Goal: Information Seeking & Learning: Learn about a topic

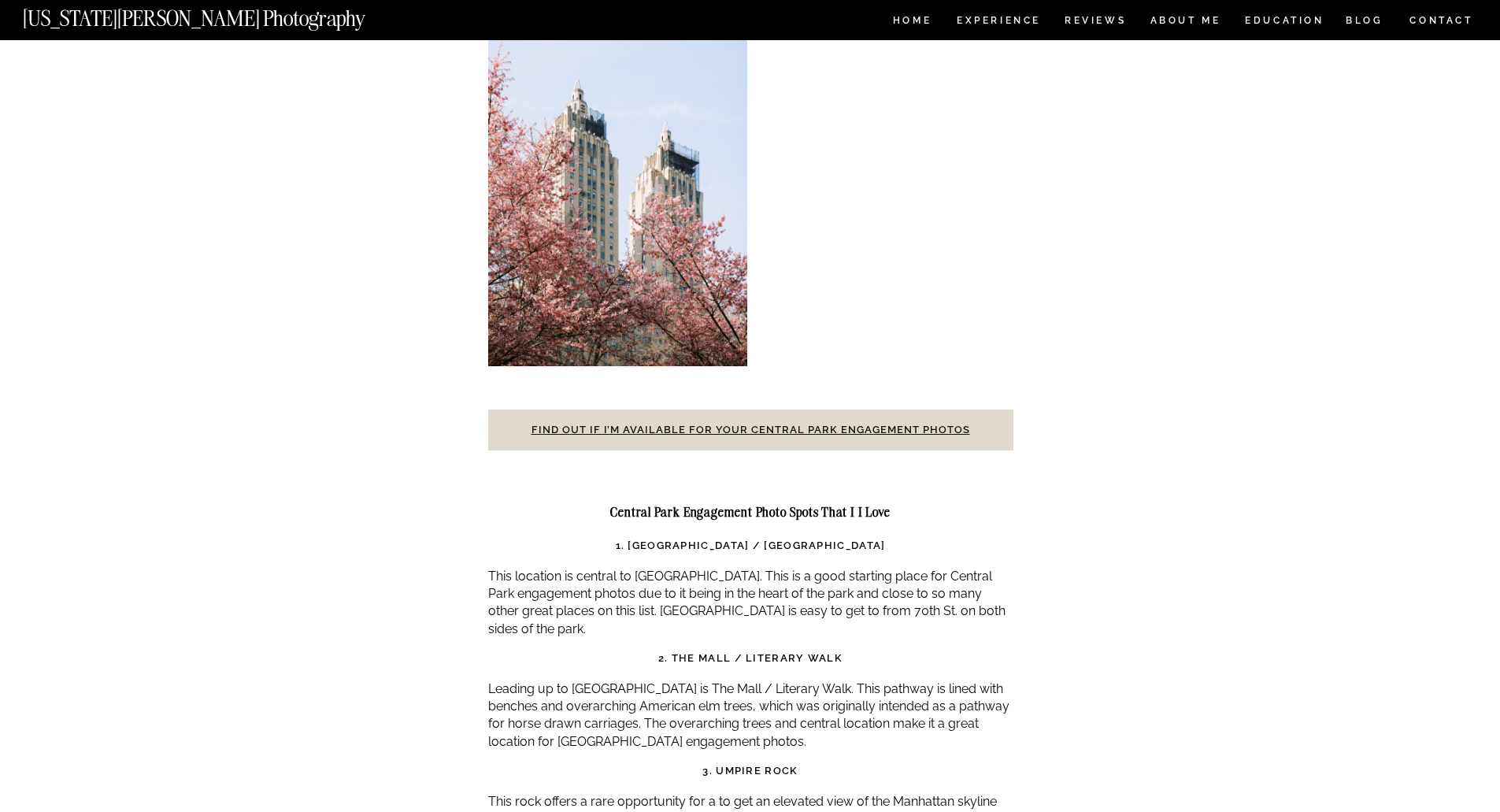
scroll to position [4862, 0]
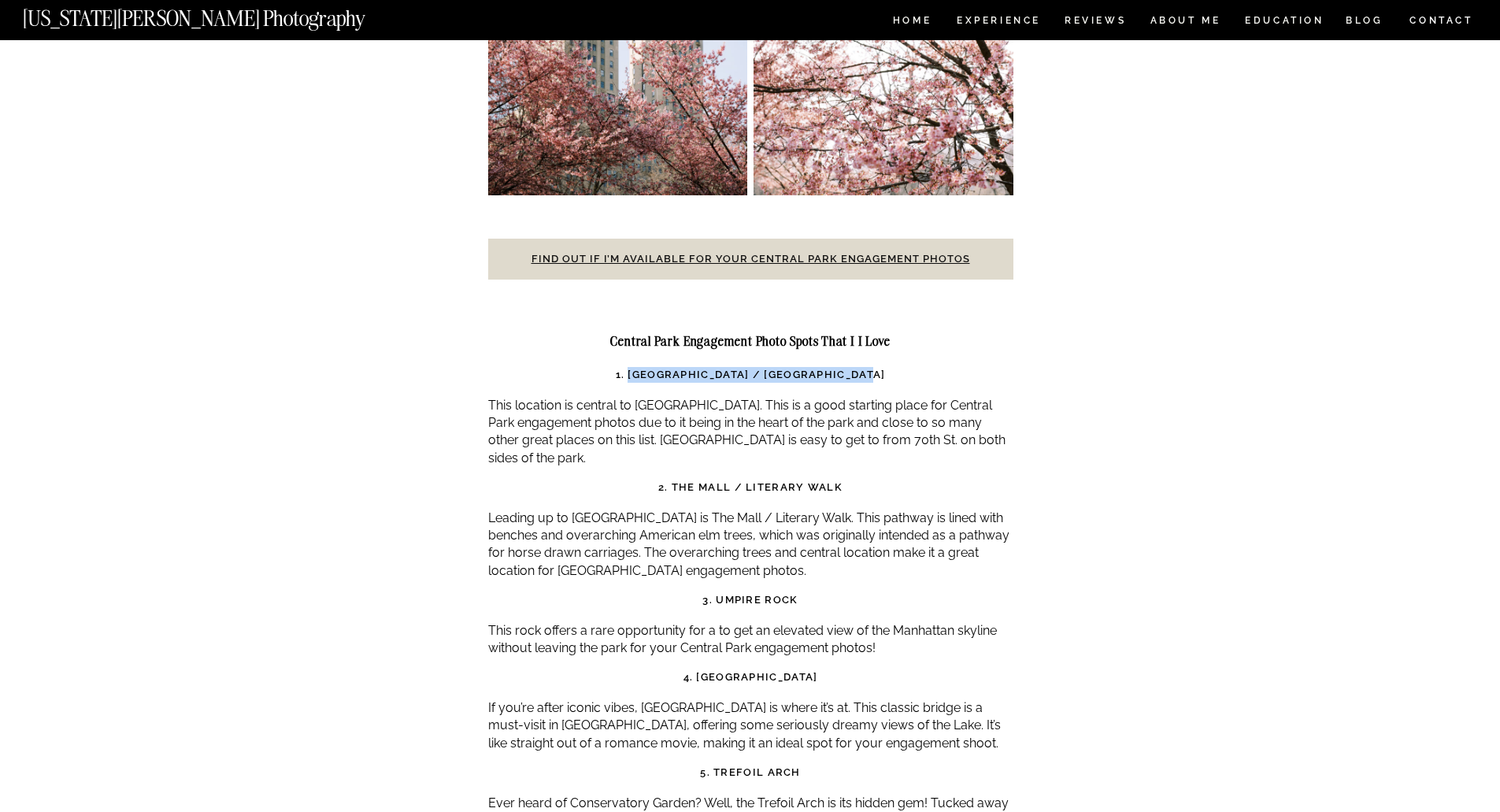
drag, startPoint x: 629, startPoint y: 302, endPoint x: 899, endPoint y: 304, distance: 270.0
click at [899, 367] on h3 "1. [GEOGRAPHIC_DATA] / [GEOGRAPHIC_DATA]" at bounding box center [750, 375] width 525 height 16
copy strong "[GEOGRAPHIC_DATA] / [GEOGRAPHIC_DATA]"
drag, startPoint x: 671, startPoint y: 415, endPoint x: 839, endPoint y: 413, distance: 168.0
click at [839, 481] on strong "2. The Mall / Literary Walk" at bounding box center [750, 487] width 184 height 12
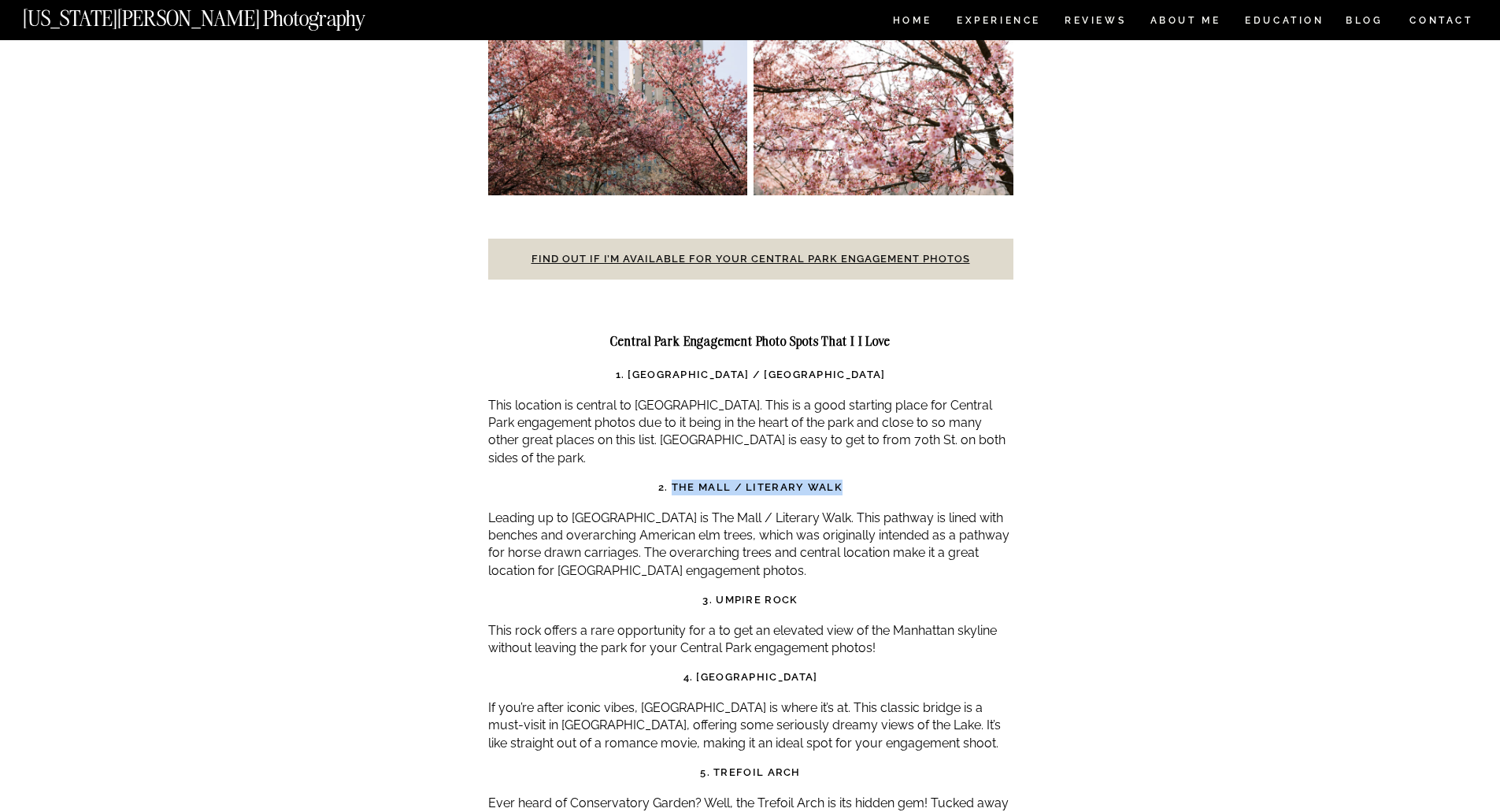
copy strong "The Mall / Literary Walk"
drag, startPoint x: 715, startPoint y: 531, endPoint x: 797, endPoint y: 529, distance: 82.0
click at [797, 593] on strong "3. Umpire Rock" at bounding box center [750, 599] width 95 height 12
copy strong "Umpire Rock"
drag, startPoint x: 719, startPoint y: 605, endPoint x: 803, endPoint y: 610, distance: 84.1
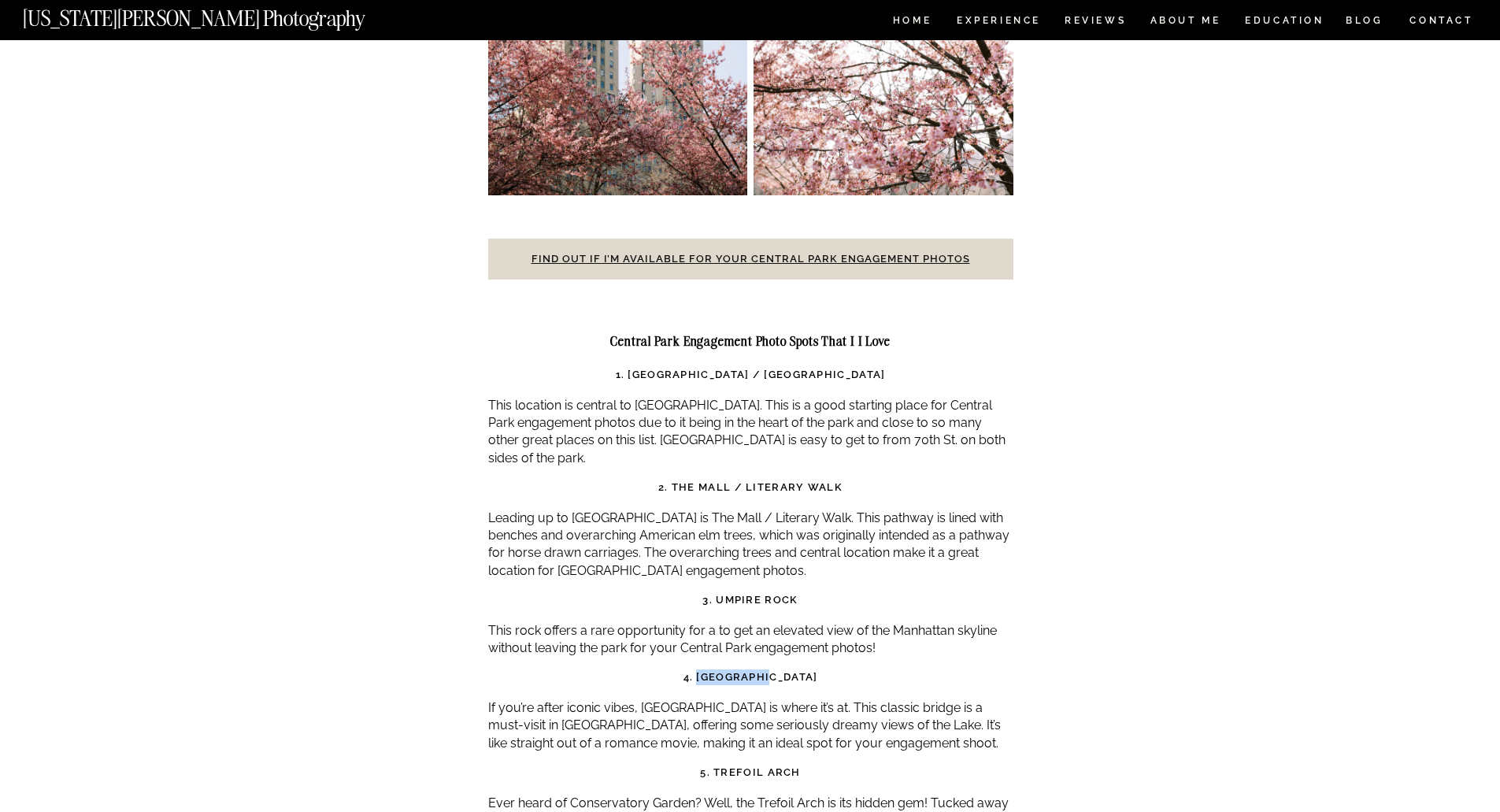
click at [803, 669] on h3 "4. [GEOGRAPHIC_DATA]" at bounding box center [750, 677] width 525 height 16
copy strong "[GEOGRAPHIC_DATA]"
drag, startPoint x: 714, startPoint y: 704, endPoint x: 802, endPoint y: 699, distance: 88.1
click at [802, 764] on h3 "5. Trefoil Arch" at bounding box center [750, 772] width 525 height 16
copy strong "Trefoil Arch"
